Goal: Navigation & Orientation: Go to known website

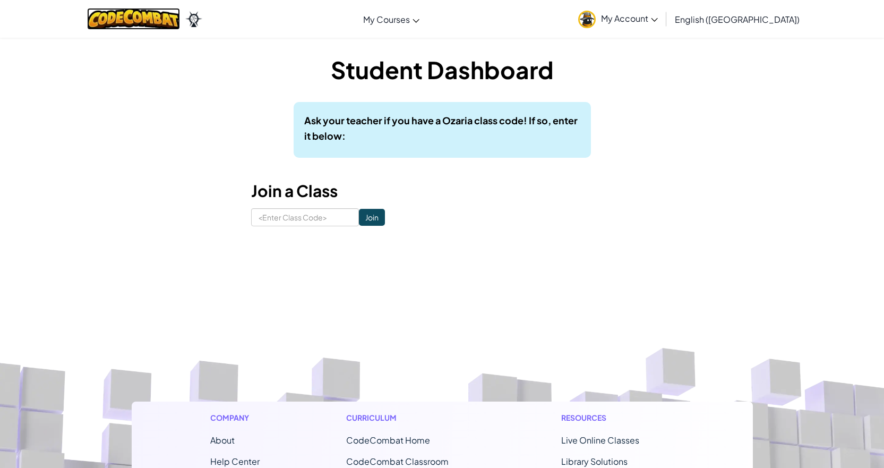
click at [140, 11] on img at bounding box center [133, 19] width 93 height 22
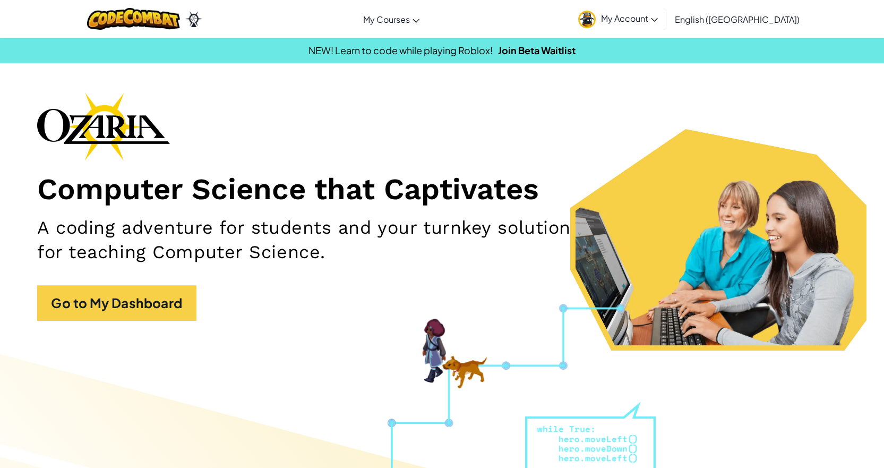
click at [596, 21] on img at bounding box center [587, 20] width 18 height 18
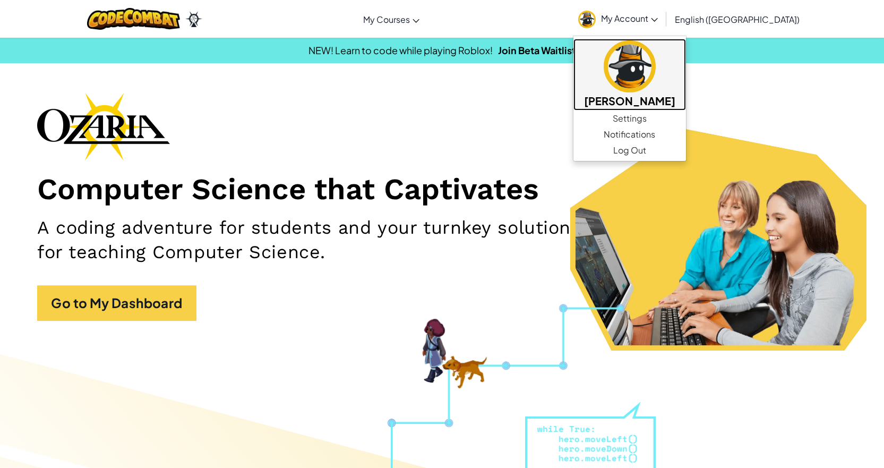
click at [656, 42] on img at bounding box center [630, 66] width 52 height 52
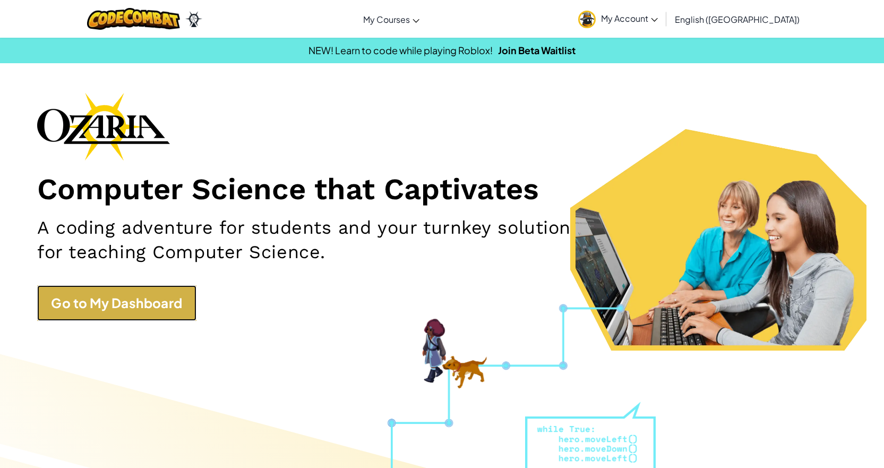
click at [137, 288] on link "Go to My Dashboard" at bounding box center [116, 303] width 159 height 36
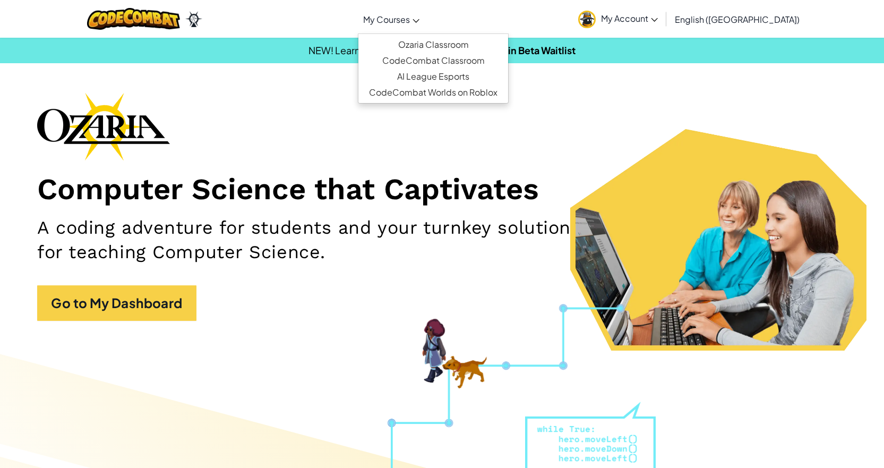
click at [425, 16] on link "My Courses" at bounding box center [391, 19] width 67 height 29
click at [479, 63] on link "CodeCombat Classroom" at bounding box center [433, 61] width 150 height 16
